Goal: Transaction & Acquisition: Subscribe to service/newsletter

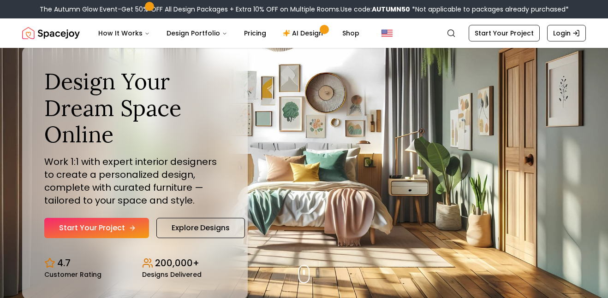
click at [130, 225] on icon "Hero section" at bounding box center [132, 228] width 7 height 7
click at [121, 224] on link "Start Your Project" at bounding box center [96, 228] width 105 height 20
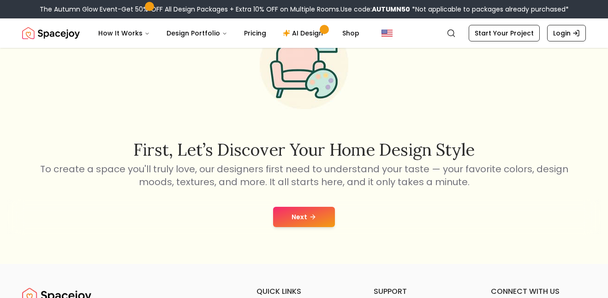
scroll to position [69, 0]
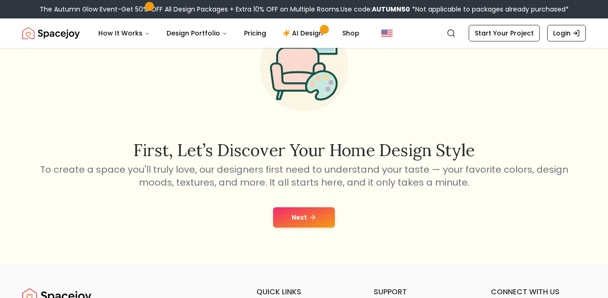
click at [311, 210] on button "Next" at bounding box center [304, 217] width 62 height 20
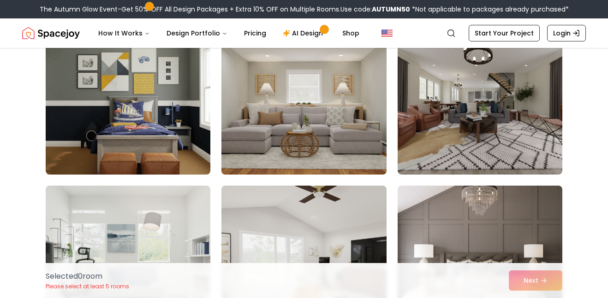
scroll to position [96, 0]
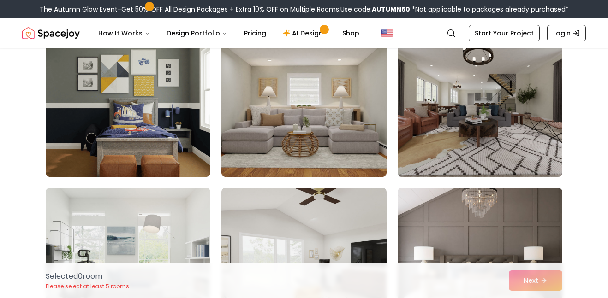
click at [548, 62] on img at bounding box center [479, 103] width 173 height 155
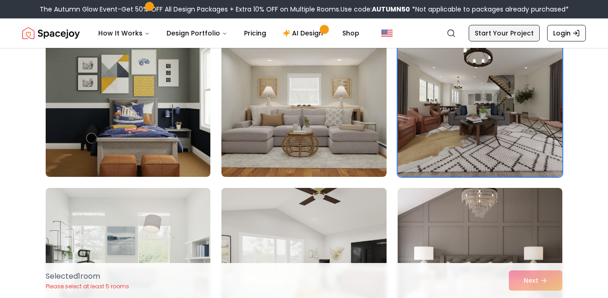
click at [516, 30] on link "Start Your Project" at bounding box center [503, 33] width 71 height 17
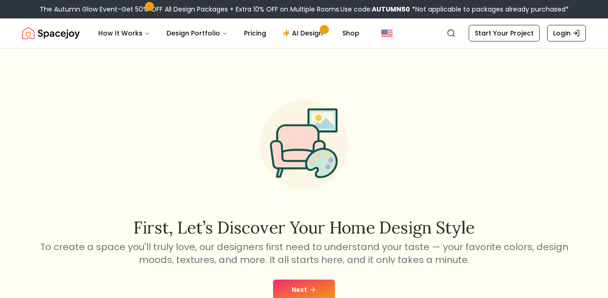
click at [322, 137] on img at bounding box center [304, 145] width 118 height 118
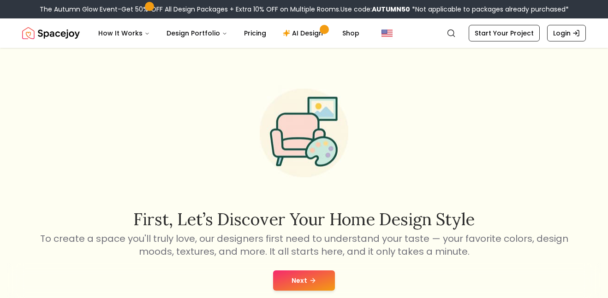
click at [322, 137] on img at bounding box center [304, 133] width 118 height 118
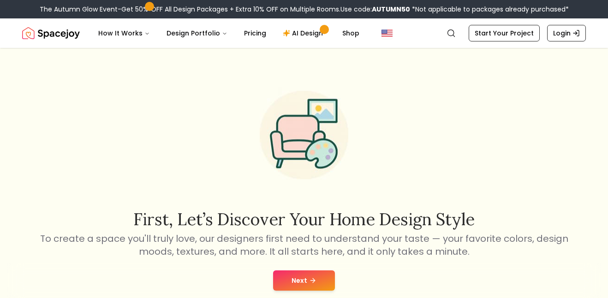
click at [328, 272] on button "Next" at bounding box center [304, 281] width 62 height 20
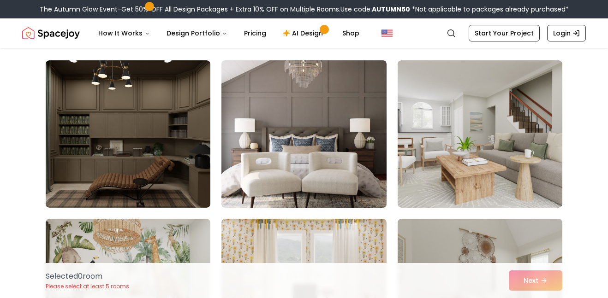
scroll to position [59, 0]
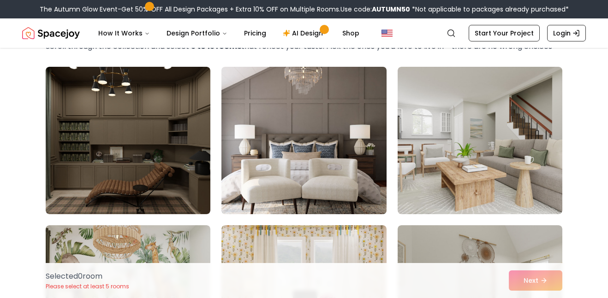
click at [227, 172] on img at bounding box center [303, 140] width 173 height 155
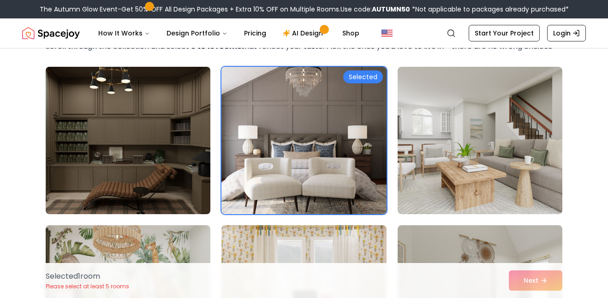
click at [143, 173] on img at bounding box center [127, 140] width 173 height 155
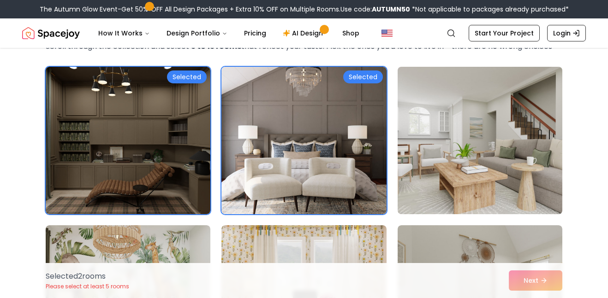
click at [476, 139] on img at bounding box center [479, 140] width 173 height 155
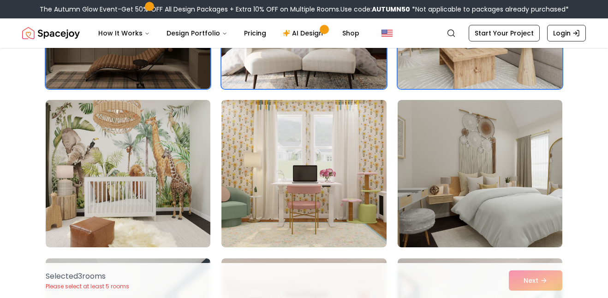
scroll to position [195, 0]
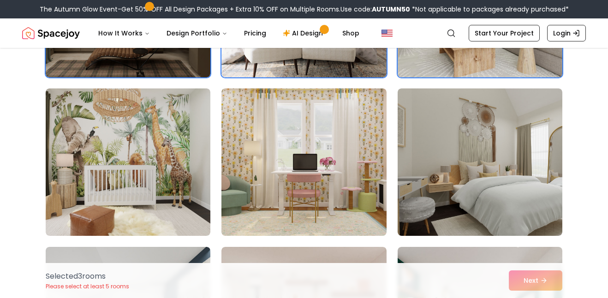
click at [476, 139] on img at bounding box center [479, 163] width 165 height 148
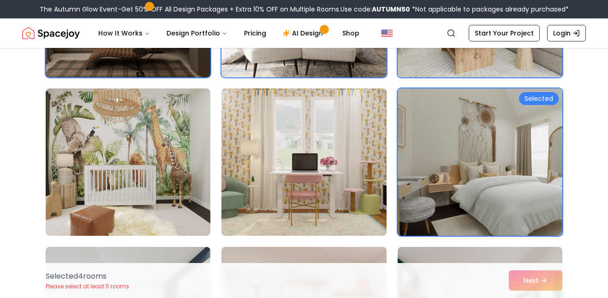
click at [332, 170] on img at bounding box center [303, 162] width 173 height 155
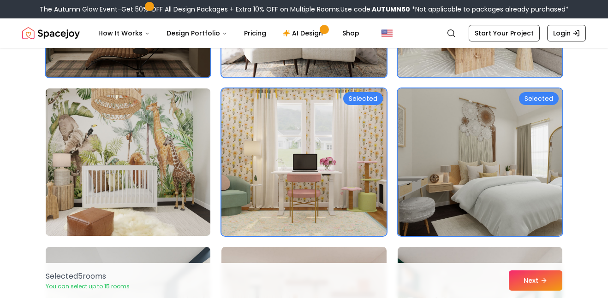
click at [200, 184] on img at bounding box center [127, 162] width 173 height 155
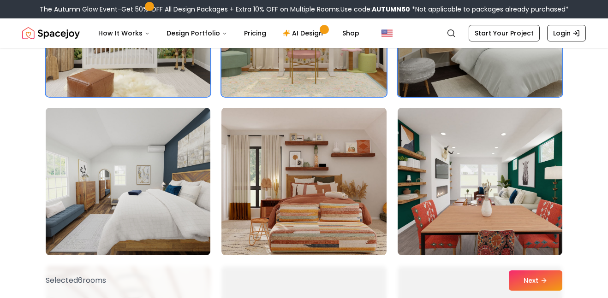
scroll to position [336, 0]
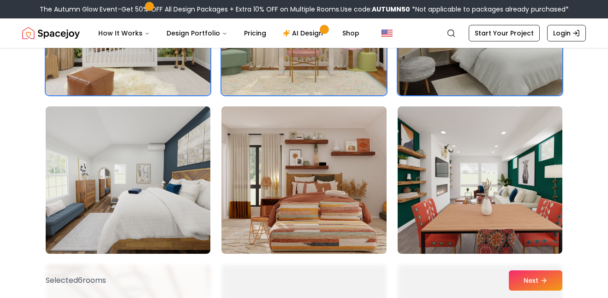
click at [200, 184] on img at bounding box center [128, 180] width 165 height 148
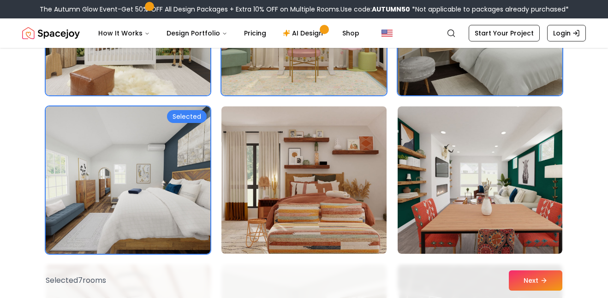
click at [330, 170] on img at bounding box center [303, 180] width 173 height 155
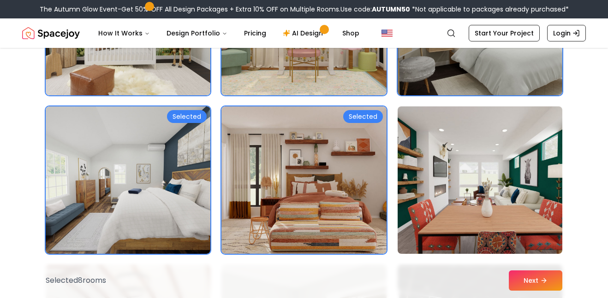
click at [468, 176] on img at bounding box center [479, 180] width 173 height 155
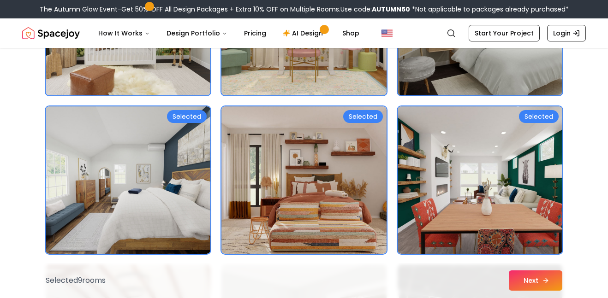
click at [542, 278] on icon at bounding box center [545, 280] width 7 height 7
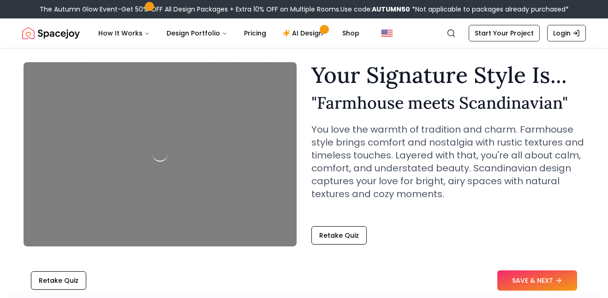
scroll to position [23, 0]
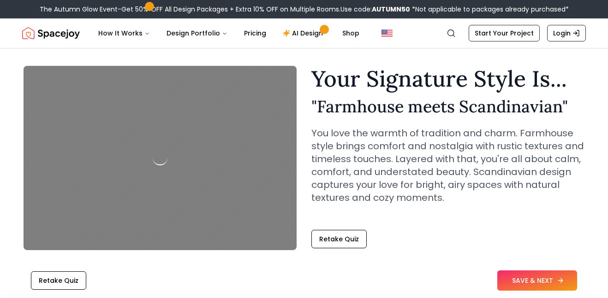
click at [538, 285] on button "SAVE & NEXT" at bounding box center [537, 281] width 80 height 20
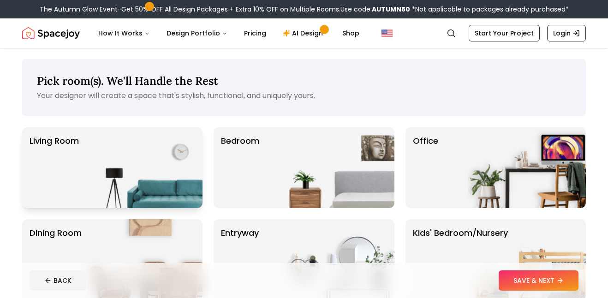
click at [173, 167] on img at bounding box center [143, 167] width 118 height 81
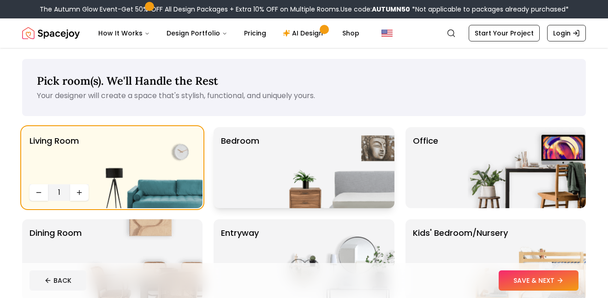
click at [242, 158] on p "Bedroom" at bounding box center [240, 168] width 38 height 66
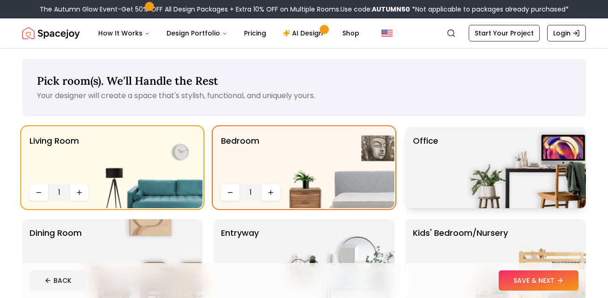
click at [419, 167] on p "Office" at bounding box center [425, 168] width 25 height 66
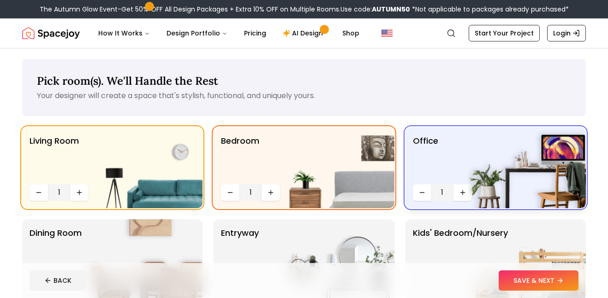
click at [473, 158] on img at bounding box center [526, 167] width 118 height 81
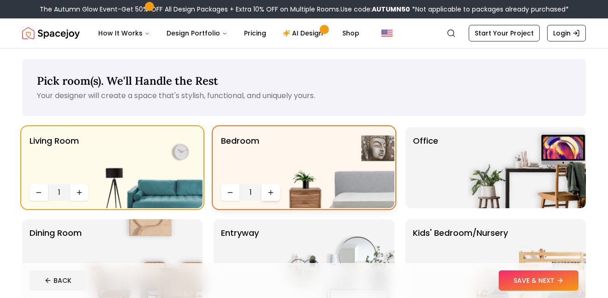
click at [268, 195] on icon "Increase quantity" at bounding box center [270, 192] width 7 height 7
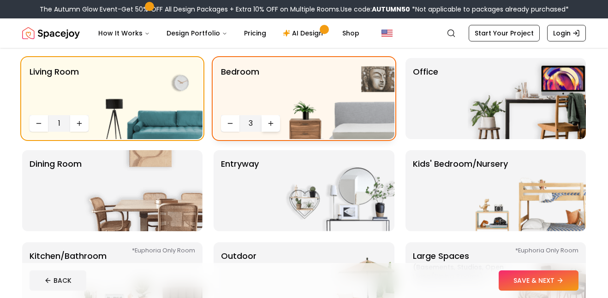
scroll to position [78, 0]
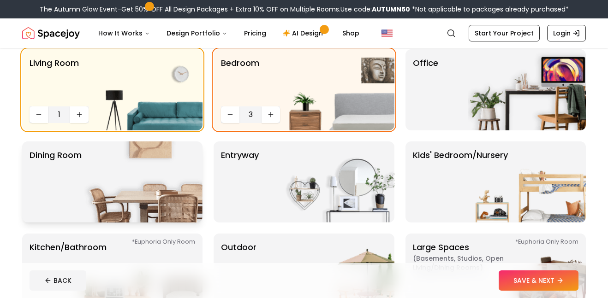
click at [147, 183] on img at bounding box center [143, 182] width 118 height 81
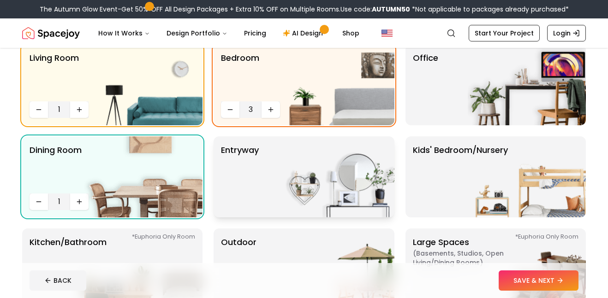
scroll to position [83, 0]
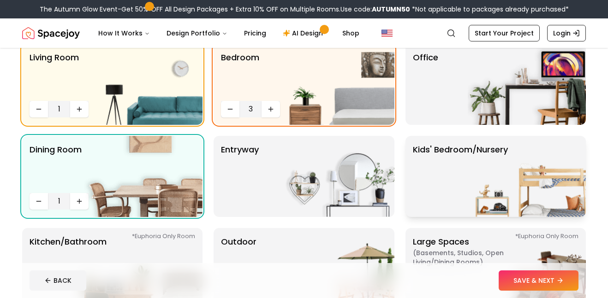
click at [447, 182] on p "Kids' Bedroom/Nursery" at bounding box center [460, 176] width 95 height 66
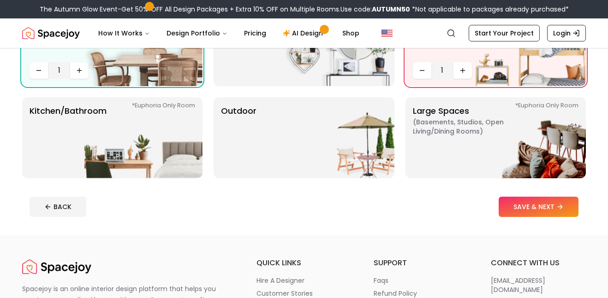
scroll to position [212, 0]
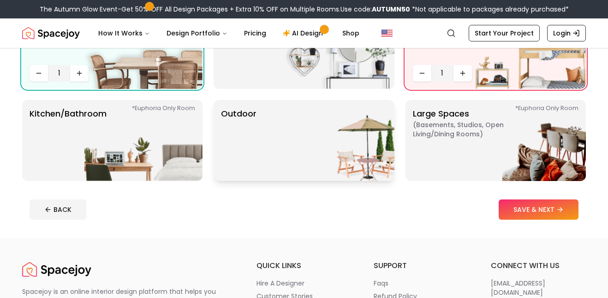
click at [260, 142] on div "Outdoor" at bounding box center [303, 140] width 180 height 81
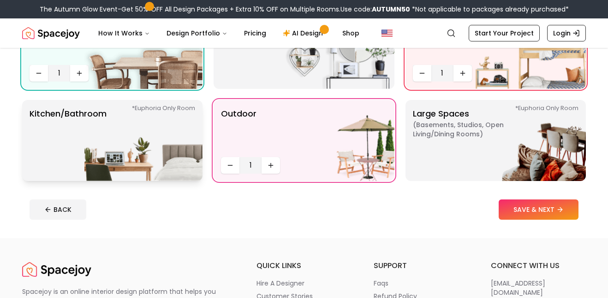
click at [179, 111] on img at bounding box center [143, 140] width 118 height 81
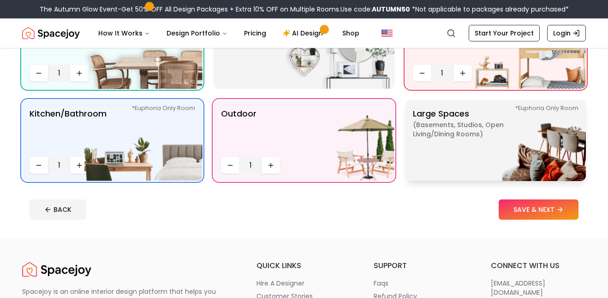
click at [449, 162] on p "Large Spaces ( Basements, Studios, Open living/dining rooms ) *Euphoria Only Ro…" at bounding box center [470, 140] width 115 height 66
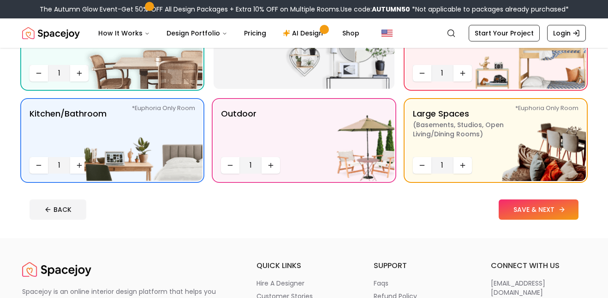
click at [524, 203] on button "SAVE & NEXT" at bounding box center [538, 210] width 80 height 20
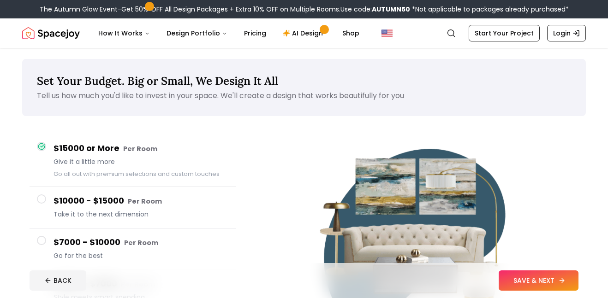
click at [528, 280] on button "SAVE & NEXT" at bounding box center [538, 281] width 80 height 20
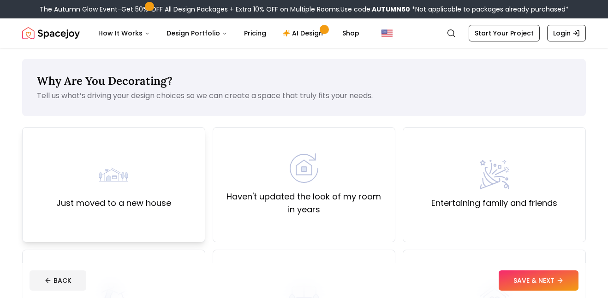
click at [136, 186] on div "Just moved to a new house" at bounding box center [113, 185] width 115 height 50
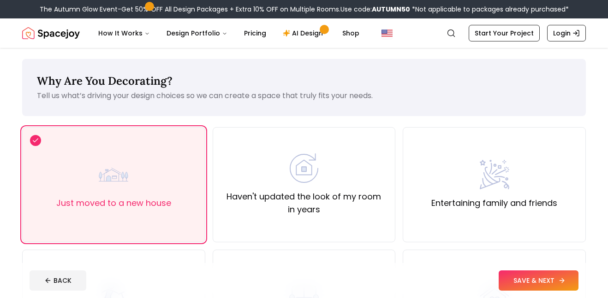
click at [509, 284] on button "SAVE & NEXT" at bounding box center [538, 281] width 80 height 20
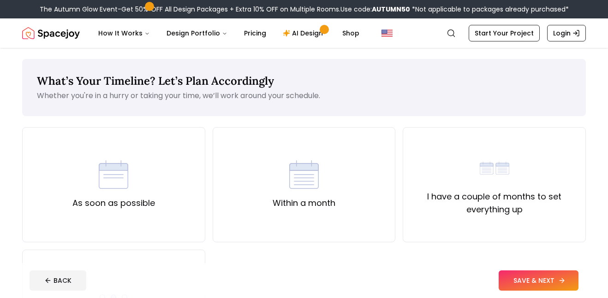
click at [509, 284] on button "SAVE & NEXT" at bounding box center [538, 281] width 80 height 20
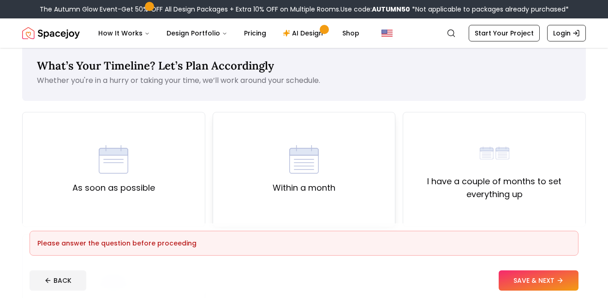
scroll to position [16, 0]
click at [75, 152] on div "As soon as possible" at bounding box center [113, 169] width 83 height 50
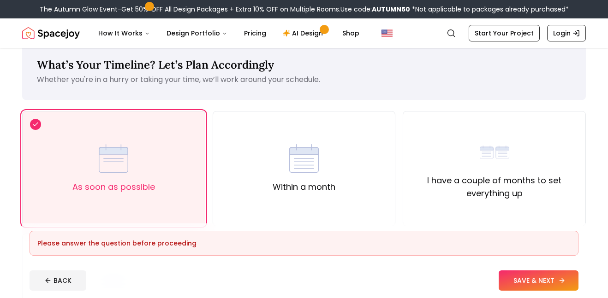
click at [539, 277] on button "SAVE & NEXT" at bounding box center [538, 281] width 80 height 20
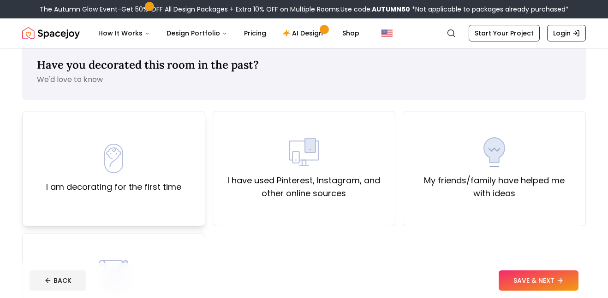
click at [189, 174] on div "I am decorating for the first time" at bounding box center [113, 168] width 183 height 115
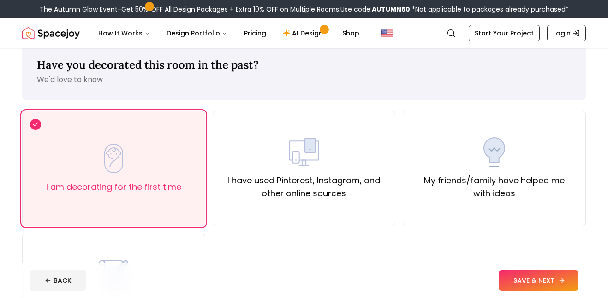
click at [539, 286] on button "SAVE & NEXT" at bounding box center [538, 281] width 80 height 20
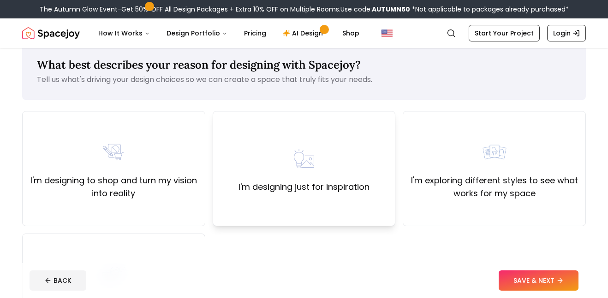
click at [312, 203] on div "I'm designing just for inspiration" at bounding box center [304, 168] width 183 height 115
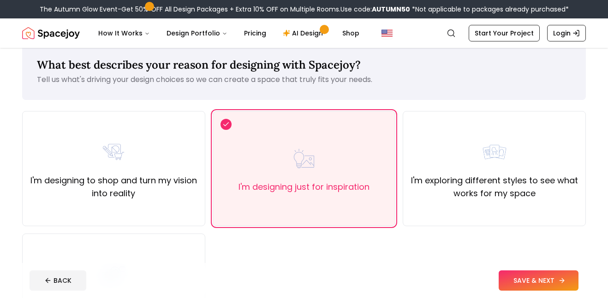
click at [523, 286] on button "SAVE & NEXT" at bounding box center [538, 281] width 80 height 20
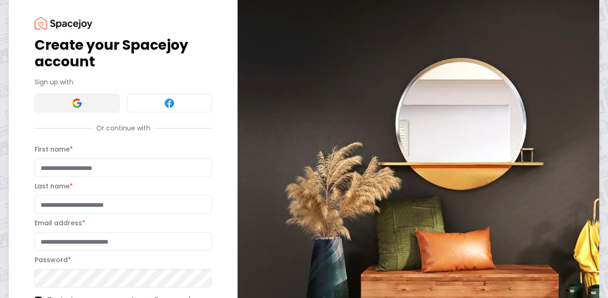
click at [75, 106] on img at bounding box center [76, 103] width 11 height 11
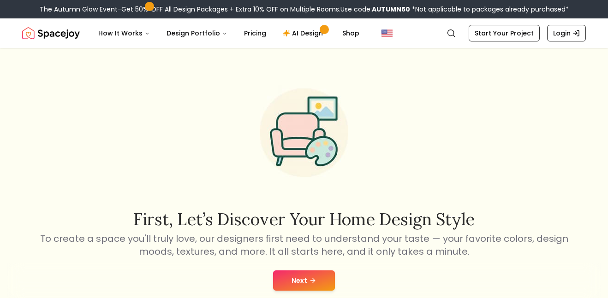
scroll to position [5, 0]
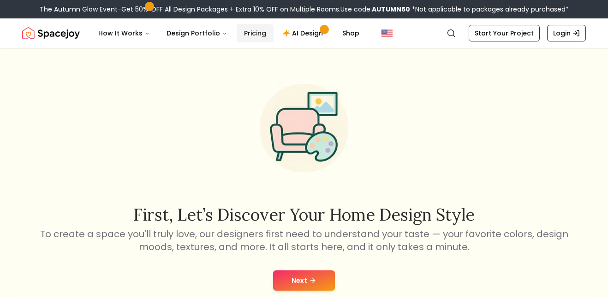
click at [254, 32] on link "Pricing" at bounding box center [254, 33] width 37 height 18
